Goal: Check status: Check status

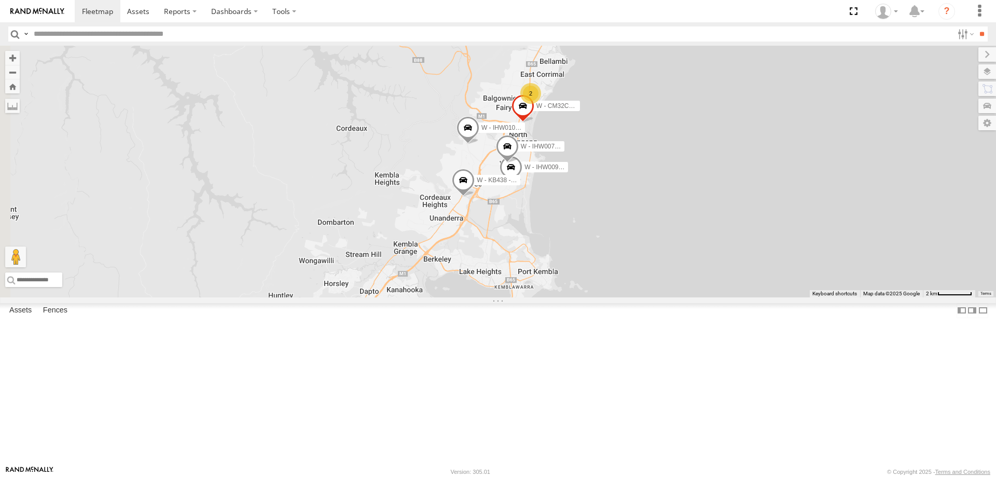
drag, startPoint x: 822, startPoint y: 230, endPoint x: 788, endPoint y: 121, distance: 114.0
click at [788, 121] on div "W - IHW009 - Geoff Cooper W - IHW007 - Paul Whatman W - KB438 - Navarone Darjan…" at bounding box center [498, 172] width 996 height 252
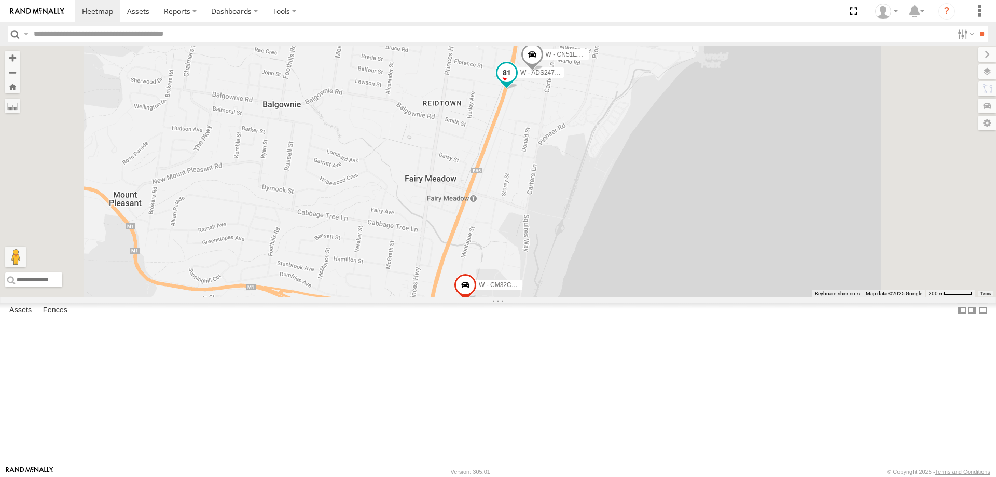
click at [516, 82] on span at bounding box center [506, 72] width 19 height 19
click at [521, 77] on label at bounding box center [511, 73] width 20 height 7
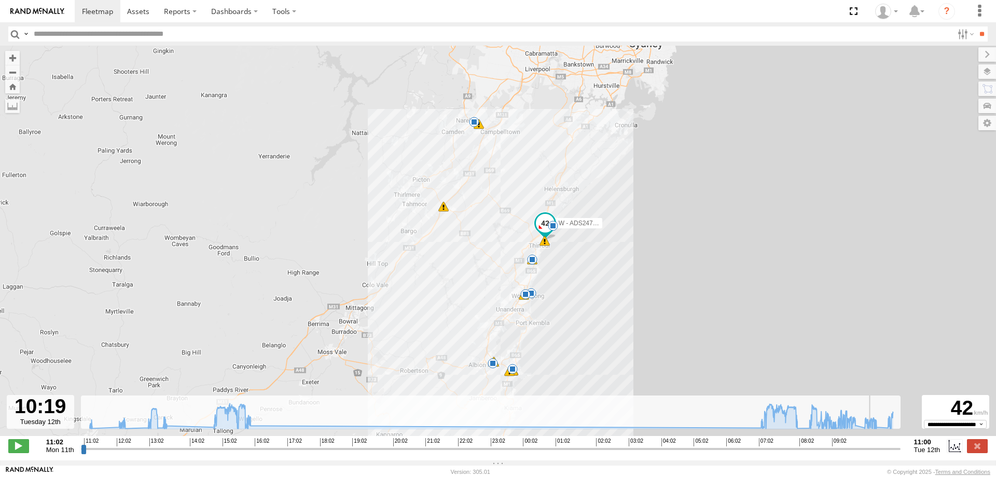
drag, startPoint x: 85, startPoint y: 453, endPoint x: 873, endPoint y: 445, distance: 789.0
click at [873, 445] on input "range" at bounding box center [491, 448] width 820 height 10
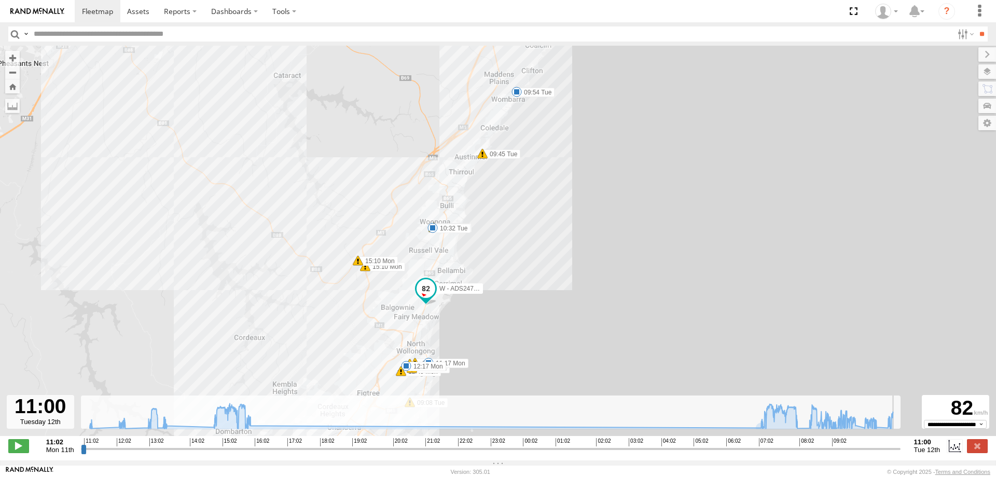
drag, startPoint x: 876, startPoint y: 454, endPoint x: 897, endPoint y: 455, distance: 20.8
click at [897, 453] on input "range" at bounding box center [491, 448] width 820 height 10
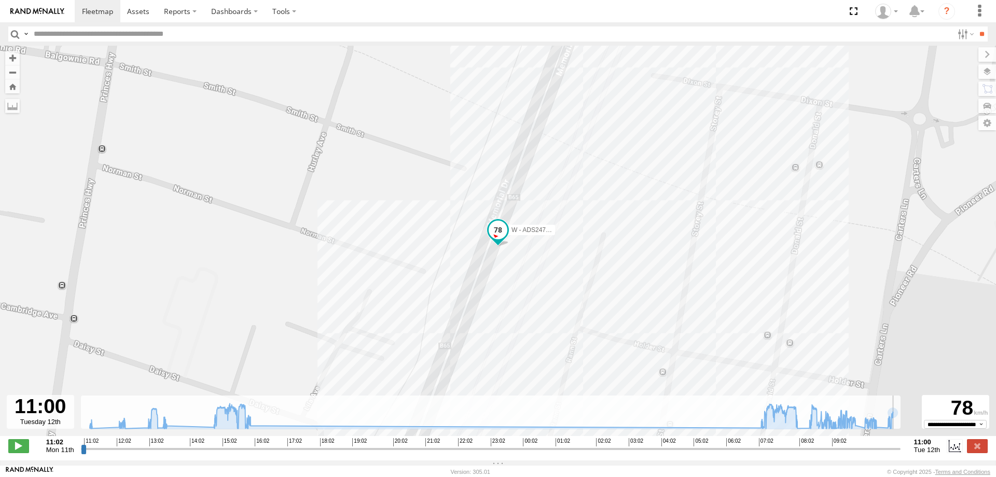
drag, startPoint x: 898, startPoint y: 453, endPoint x: 897, endPoint y: 387, distance: 65.9
type input "**********"
click at [900, 447] on input "range" at bounding box center [491, 448] width 820 height 10
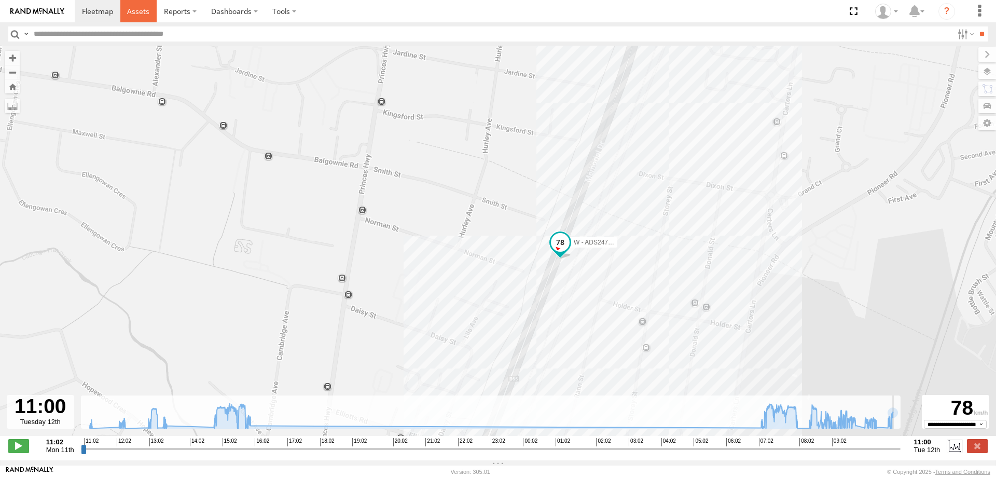
click at [141, 10] on span at bounding box center [138, 11] width 22 height 10
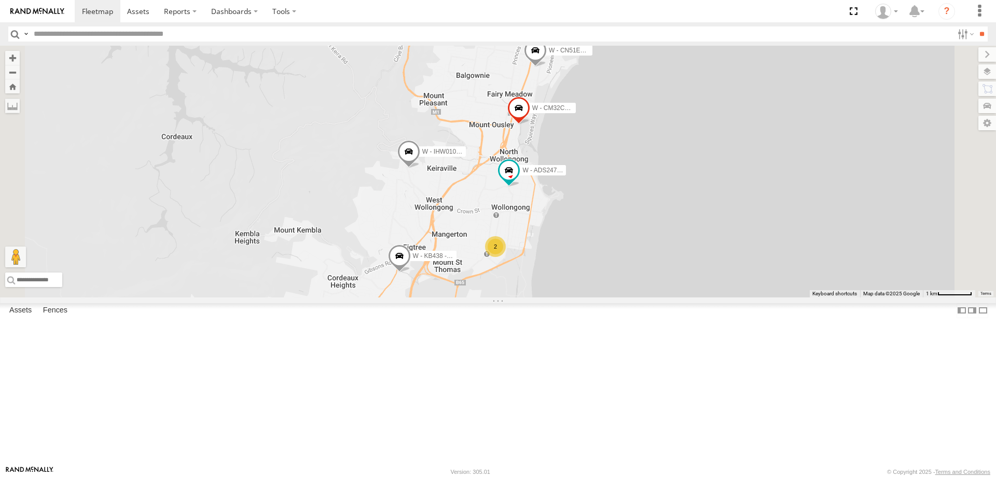
click at [506, 257] on div "2" at bounding box center [495, 246] width 21 height 21
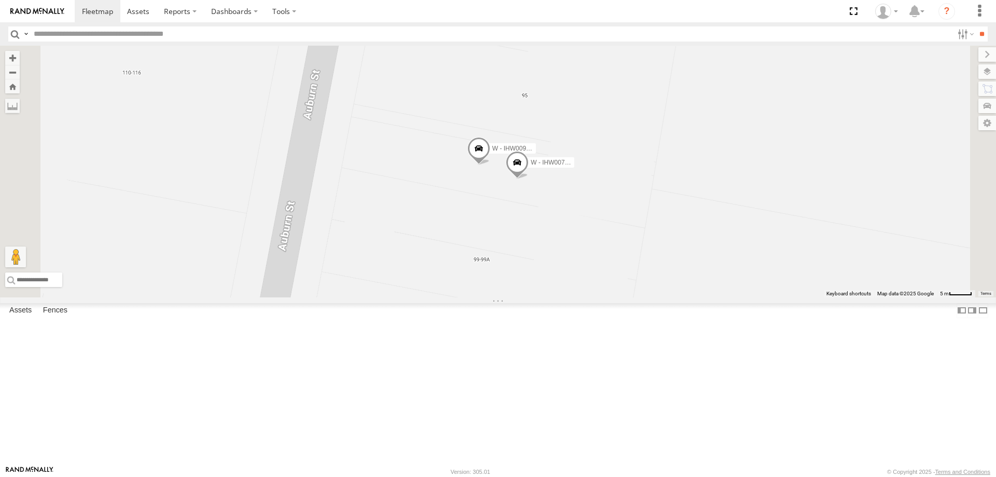
click at [714, 290] on div "B - DG93WL - [PERSON_NAME] C - FFZ14X- [PERSON_NAME] EWU96U S - BR46JX - [PERSO…" at bounding box center [498, 172] width 996 height 252
click at [529, 179] on span at bounding box center [517, 165] width 23 height 28
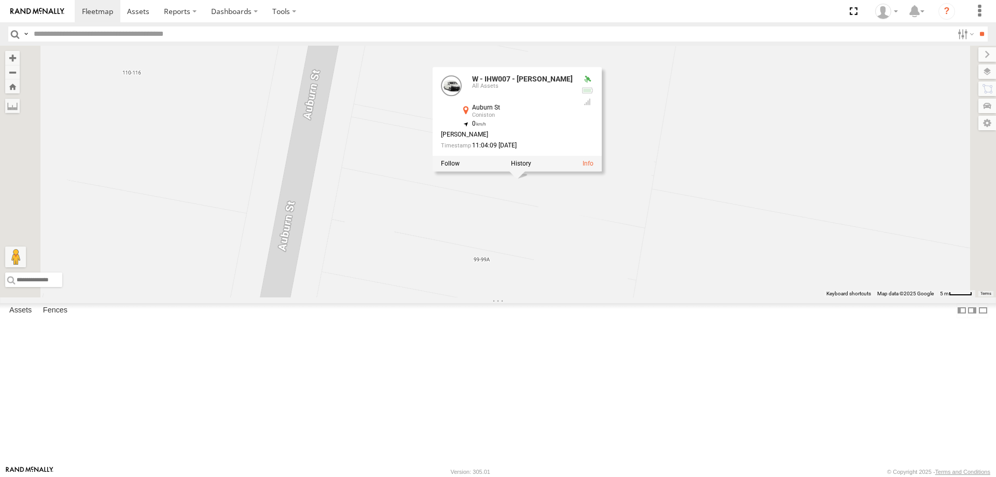
drag, startPoint x: 623, startPoint y: 286, endPoint x: 613, endPoint y: 251, distance: 36.8
click at [623, 283] on div "B - DG93WL - [PERSON_NAME] C - FFZ14X- [PERSON_NAME] EWU96U S - BR46JX - [PERSO…" at bounding box center [498, 172] width 996 height 252
drag, startPoint x: 629, startPoint y: 299, endPoint x: 650, endPoint y: 293, distance: 22.5
click at [650, 293] on div "B - DG93WL - [PERSON_NAME] C - FFZ14X- [PERSON_NAME] EWU96U S - BR46JX - [PERSO…" at bounding box center [498, 172] width 996 height 252
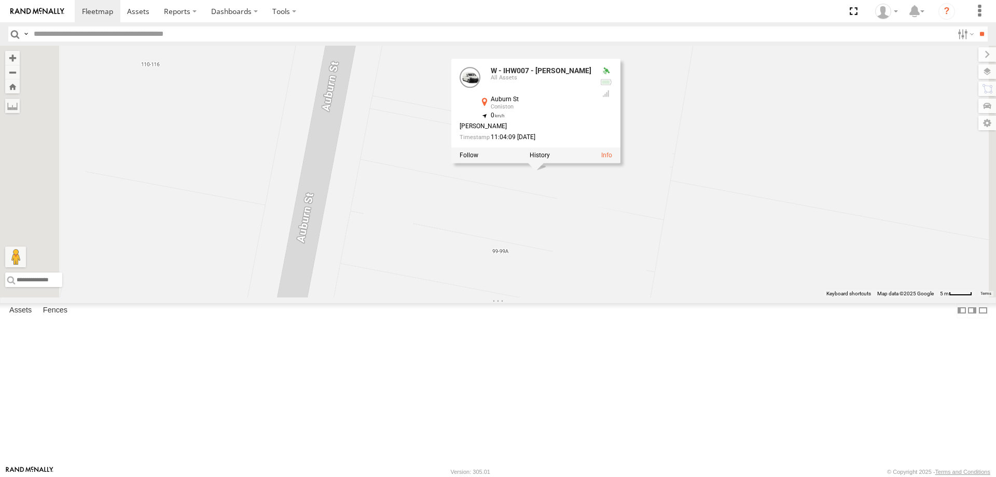
click at [779, 230] on div "B - DG93WL - [PERSON_NAME] C - FFZ14X- [PERSON_NAME] EWU96U S - BR46JX - [PERSO…" at bounding box center [498, 172] width 996 height 252
click at [769, 122] on div "B - DG93WL - [PERSON_NAME] C - FFZ14X- [PERSON_NAME] EWU96U S - BR46JX - [PERSO…" at bounding box center [498, 172] width 996 height 252
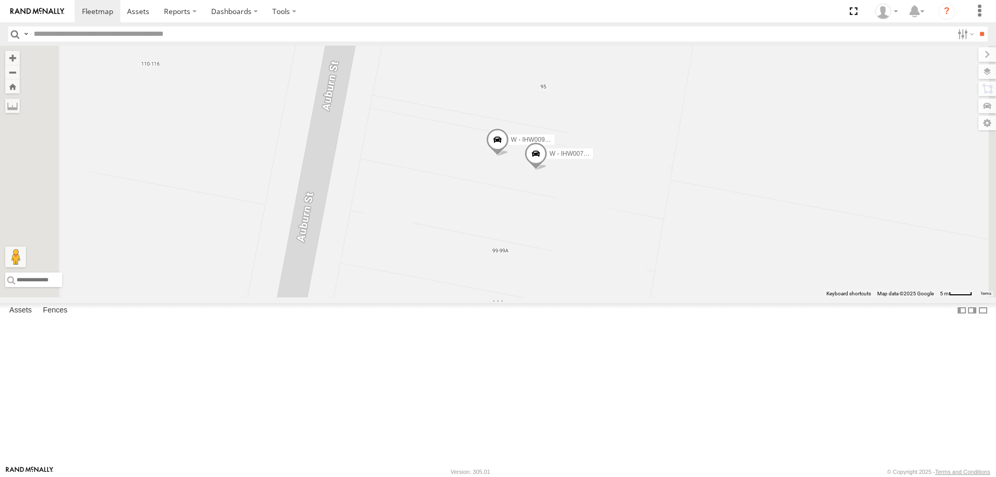
click at [509, 156] on span at bounding box center [497, 142] width 23 height 28
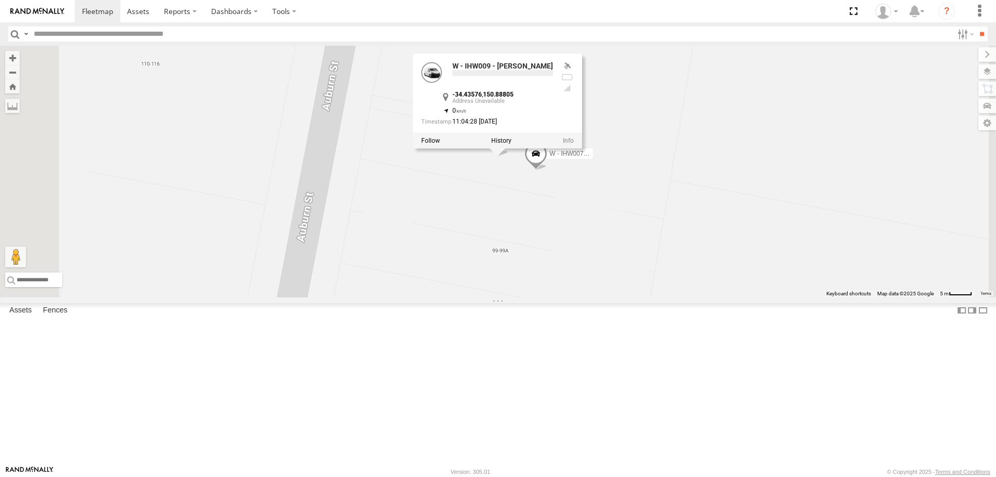
click at [801, 220] on div "B - DG93WL - [PERSON_NAME] C - FFZ14X- [PERSON_NAME] EWU96U S - BR46JX - [PERSO…" at bounding box center [498, 172] width 996 height 252
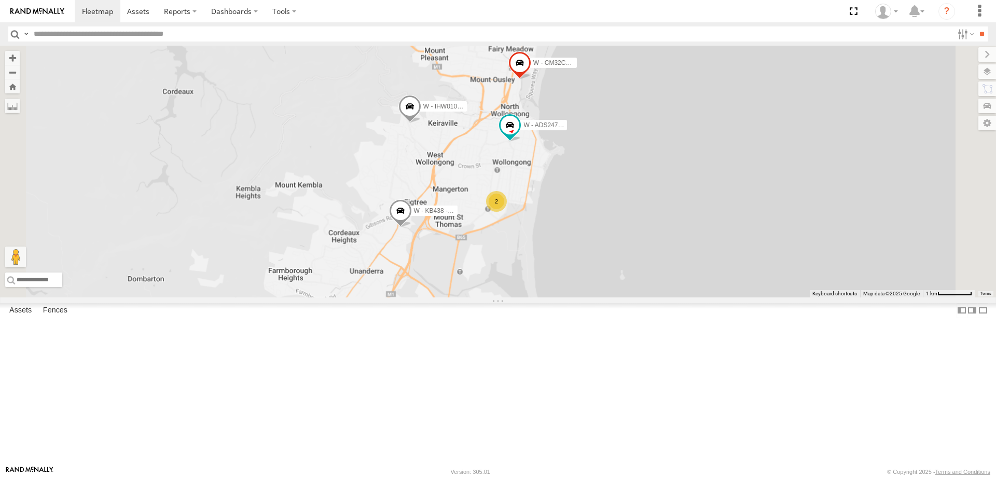
drag, startPoint x: 812, startPoint y: 298, endPoint x: 803, endPoint y: 275, distance: 24.3
click at [803, 275] on div "B - DG93WL - [PERSON_NAME] C - FFZ14X- [PERSON_NAME] EWU96U S - BR46JX - [PERSO…" at bounding box center [498, 172] width 996 height 252
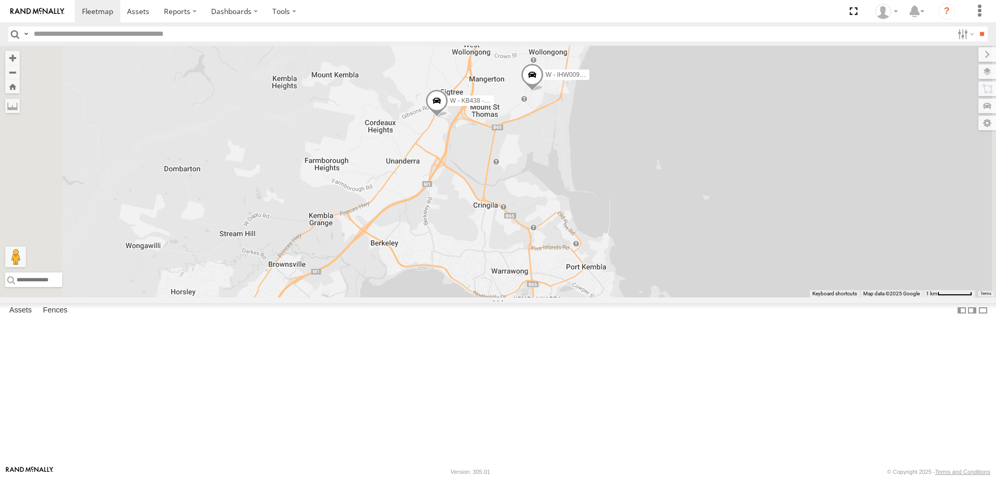
drag, startPoint x: 762, startPoint y: 322, endPoint x: 763, endPoint y: 228, distance: 94.4
click at [763, 207] on div "B - DG93WL - [PERSON_NAME] C - FFZ14X- [PERSON_NAME] EWU96U S - CQ32LY - [PERSO…" at bounding box center [498, 172] width 996 height 252
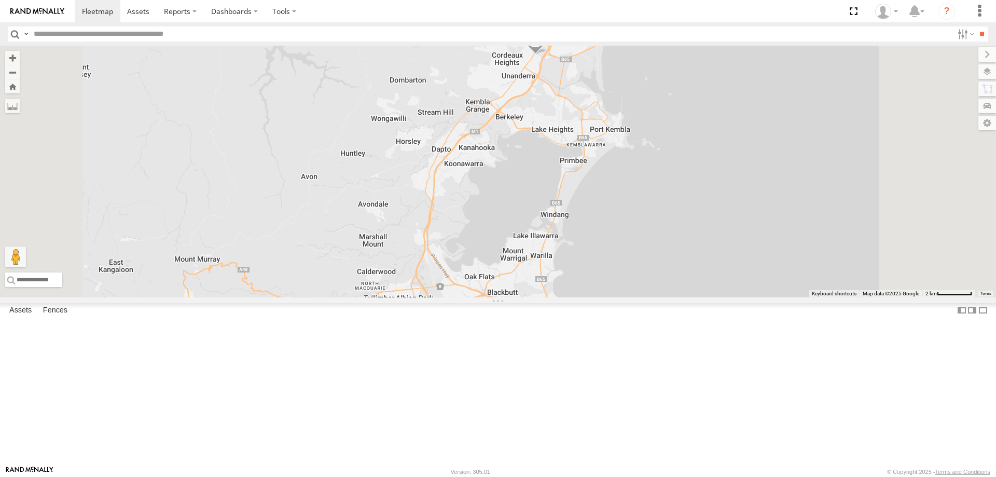
drag, startPoint x: 782, startPoint y: 300, endPoint x: 778, endPoint y: 262, distance: 37.6
click at [778, 262] on div "B - DG93WL - [PERSON_NAME] C - FFZ14X- [PERSON_NAME] EWU96U S - CQ32LY - [PERSO…" at bounding box center [498, 172] width 996 height 252
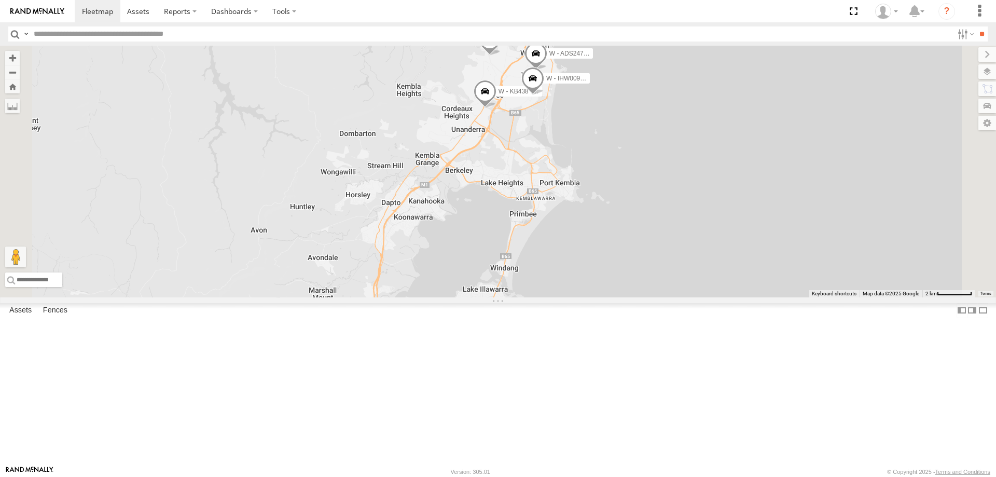
drag, startPoint x: 822, startPoint y: 231, endPoint x: 766, endPoint y: 358, distance: 138.7
click at [767, 297] on div "B - DG93WL - [PERSON_NAME] C - FFZ14X- [PERSON_NAME] EWU96U S - CQ32LY - [PERSO…" at bounding box center [498, 172] width 996 height 252
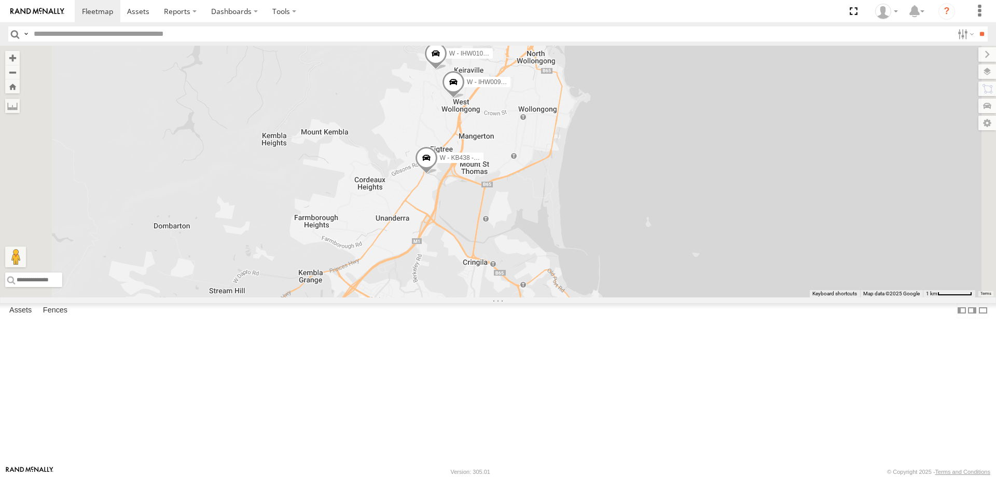
drag, startPoint x: 726, startPoint y: 320, endPoint x: 674, endPoint y: 209, distance: 122.5
click at [675, 209] on div "W - IHW009 - [PERSON_NAME] W - KB438 - [PERSON_NAME] W - CN51ES - [PERSON_NAME]…" at bounding box center [498, 172] width 996 height 252
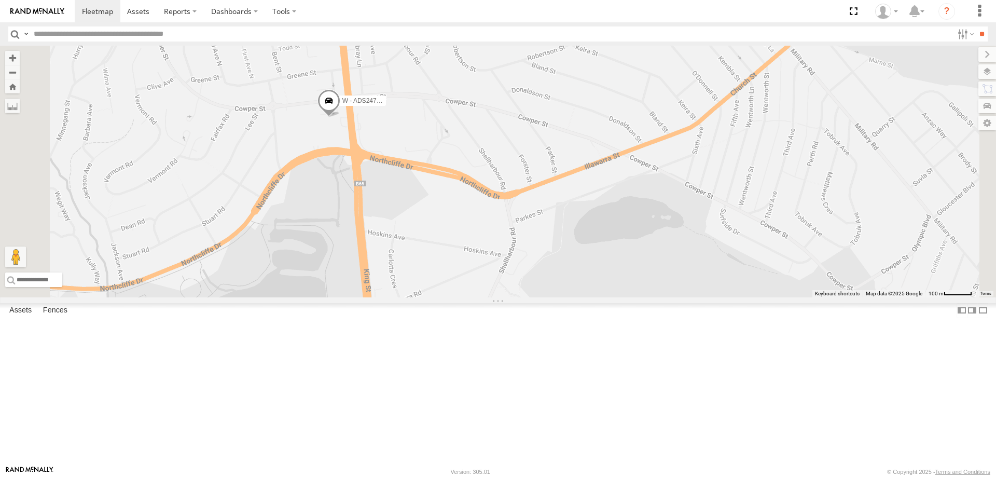
drag, startPoint x: 478, startPoint y: 166, endPoint x: 491, endPoint y: 224, distance: 59.6
click at [521, 234] on div "W - IHW009 - [PERSON_NAME] W - KB438 - [PERSON_NAME] W - CN51ES - [PERSON_NAME]…" at bounding box center [498, 172] width 996 height 252
